Goal: Information Seeking & Learning: Understand process/instructions

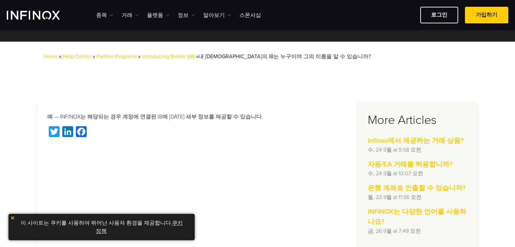
scroll to position [102, 0]
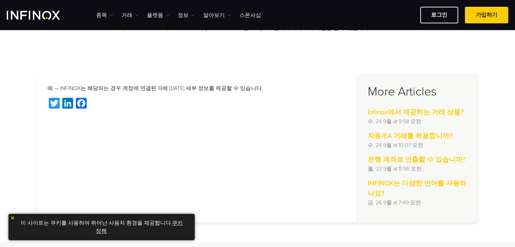
click at [12, 219] on img at bounding box center [12, 218] width 5 height 5
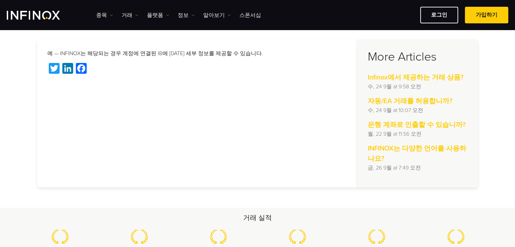
scroll to position [84, 0]
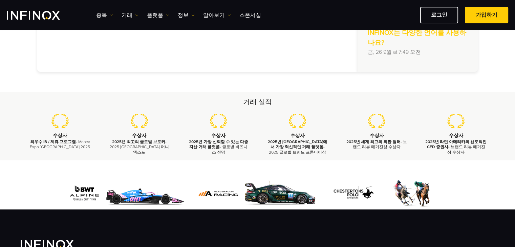
scroll to position [237, 0]
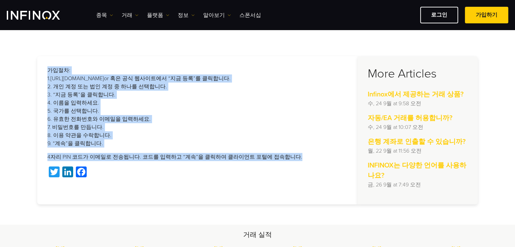
drag, startPoint x: 49, startPoint y: 67, endPoint x: 295, endPoint y: 155, distance: 261.6
click at [295, 155] on div "가입절차: 1. https://myaccount.infinox.com/register/ or 혹은 공식 웹사이트에서 “지금 등록”를 클릭합니다…" at bounding box center [197, 130] width 320 height 148
click at [296, 155] on p "4자리 PIN 코드가 이메일로 전송됩니다. 코드를 입력하고 “계속”을 클릭하여 클라이언트 포털에 접속합니다." at bounding box center [197, 157] width 300 height 8
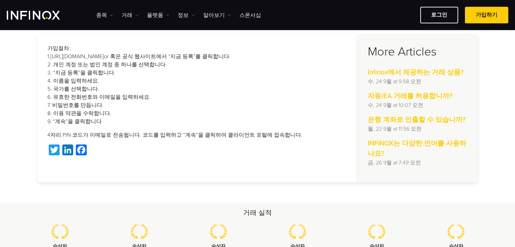
scroll to position [135, 0]
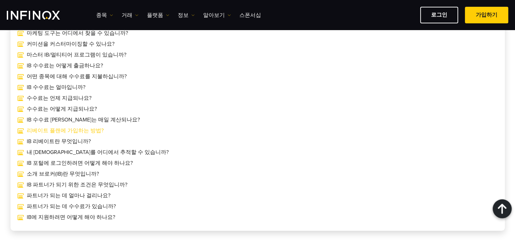
scroll to position [339, 0]
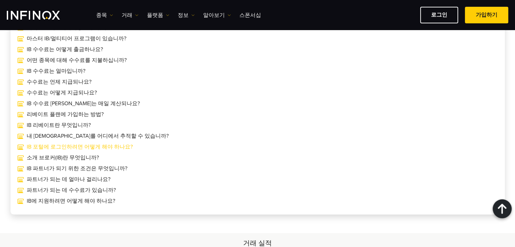
click at [111, 148] on link "IB 포털에 로그인하려면 어떻게 해야 하나요?" at bounding box center [257, 147] width 481 height 8
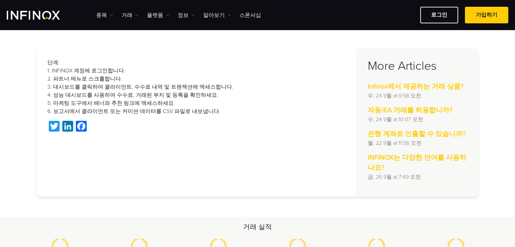
scroll to position [102, 0]
